Goal: Transaction & Acquisition: Purchase product/service

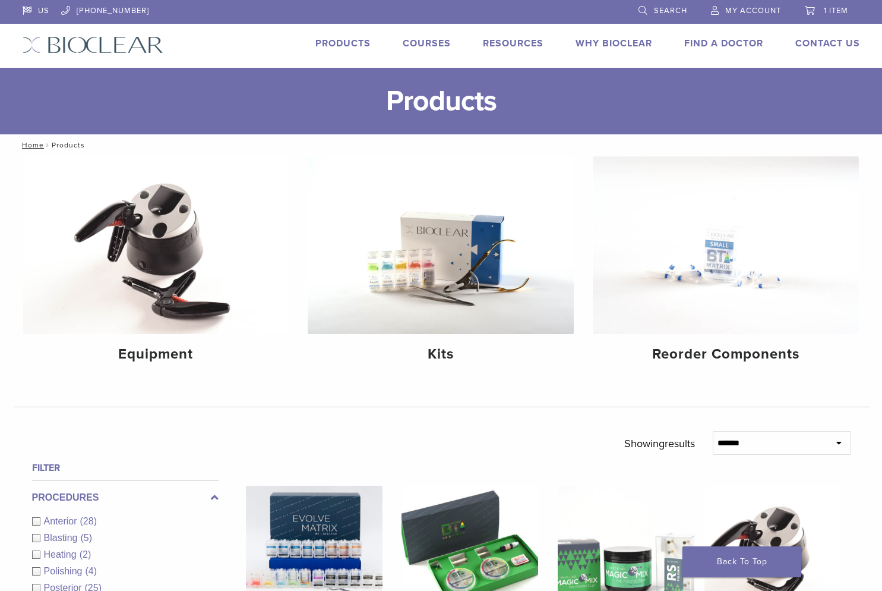
click at [825, 10] on span "1 item" at bounding box center [836, 11] width 24 height 10
click at [810, 11] on link "1 item" at bounding box center [826, 9] width 43 height 18
click at [810, 9] on link "1 item" at bounding box center [826, 9] width 43 height 18
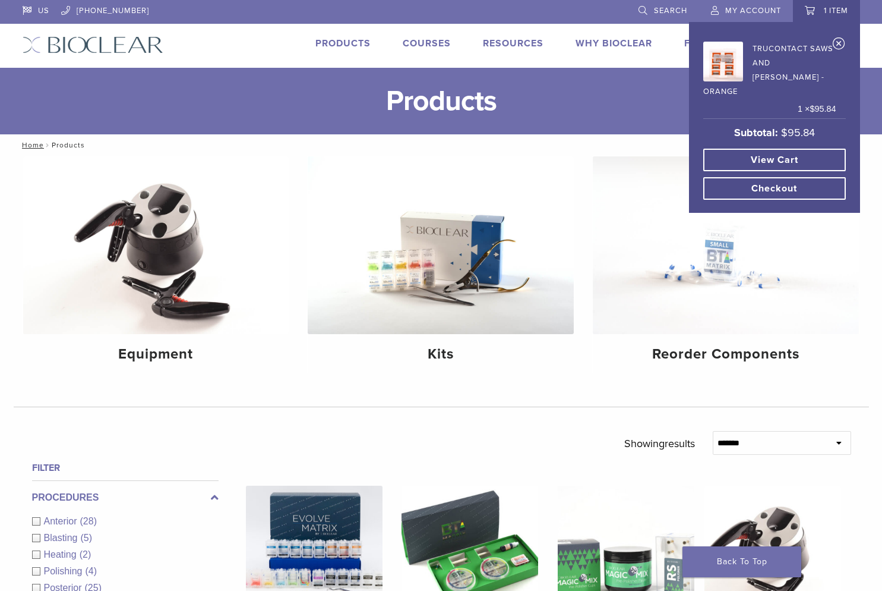
click at [795, 61] on link "TruContact Saws and [PERSON_NAME] - Orange" at bounding box center [769, 68] width 133 height 61
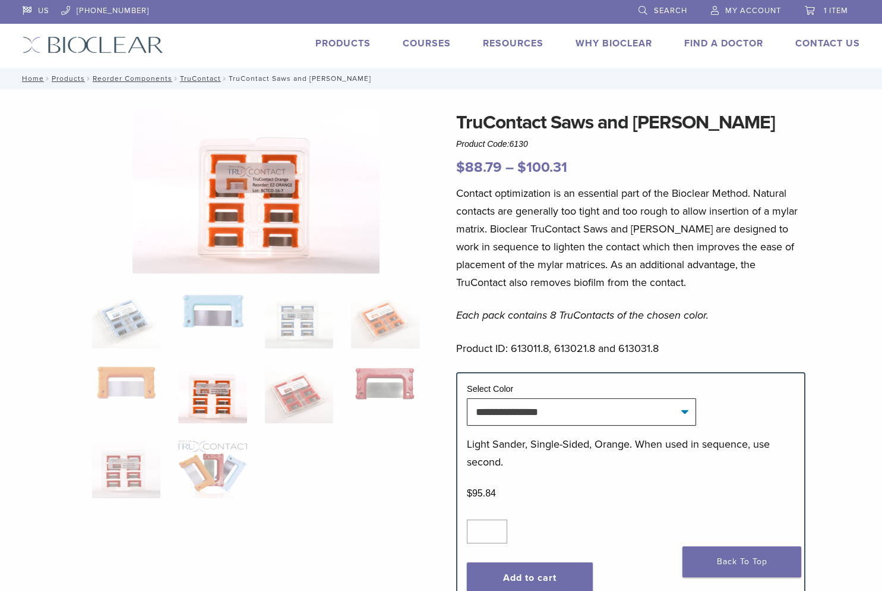
click at [828, 15] on link "1 item" at bounding box center [826, 9] width 43 height 18
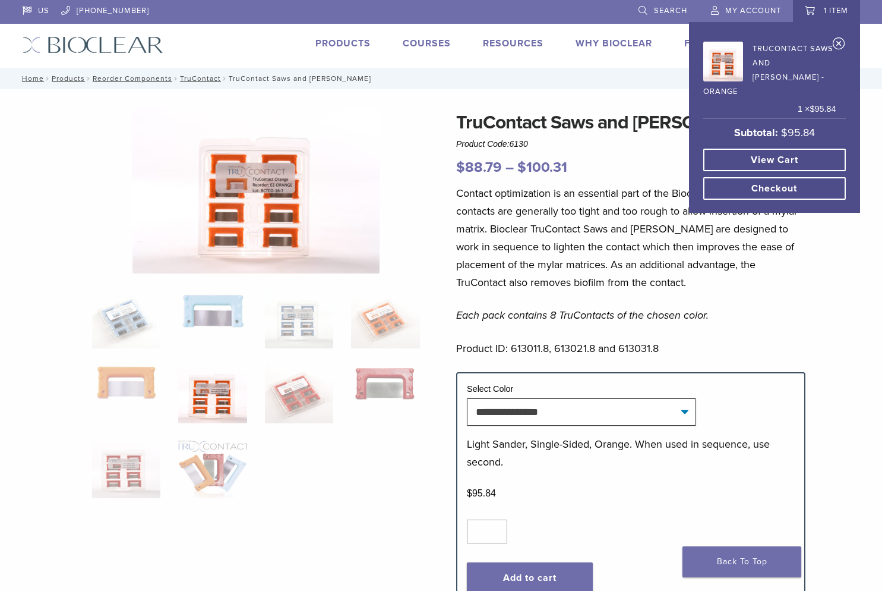
click at [796, 177] on link "Checkout" at bounding box center [774, 188] width 143 height 23
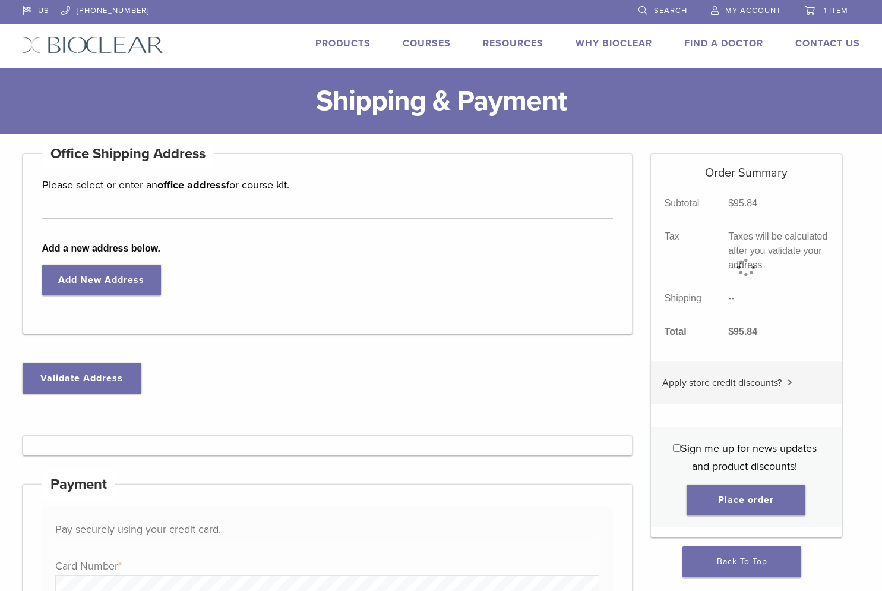
scroll to position [297, 0]
